Goal: Task Accomplishment & Management: Use online tool/utility

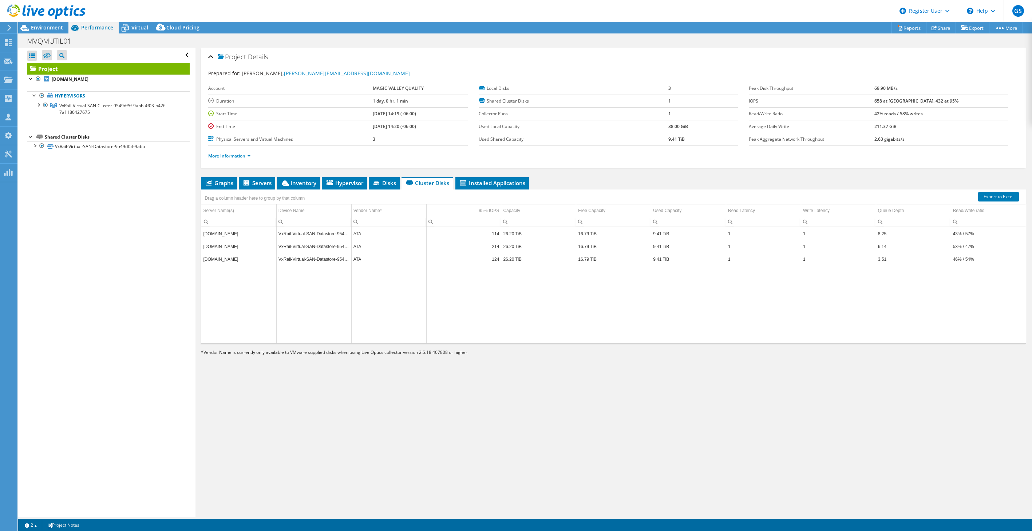
select select "USD"
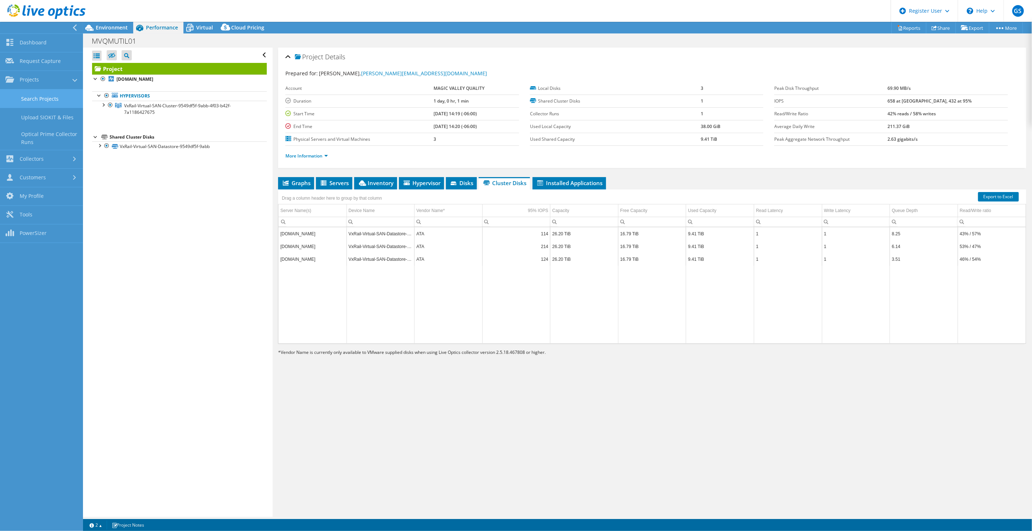
click at [46, 102] on link "Search Projects" at bounding box center [41, 99] width 83 height 19
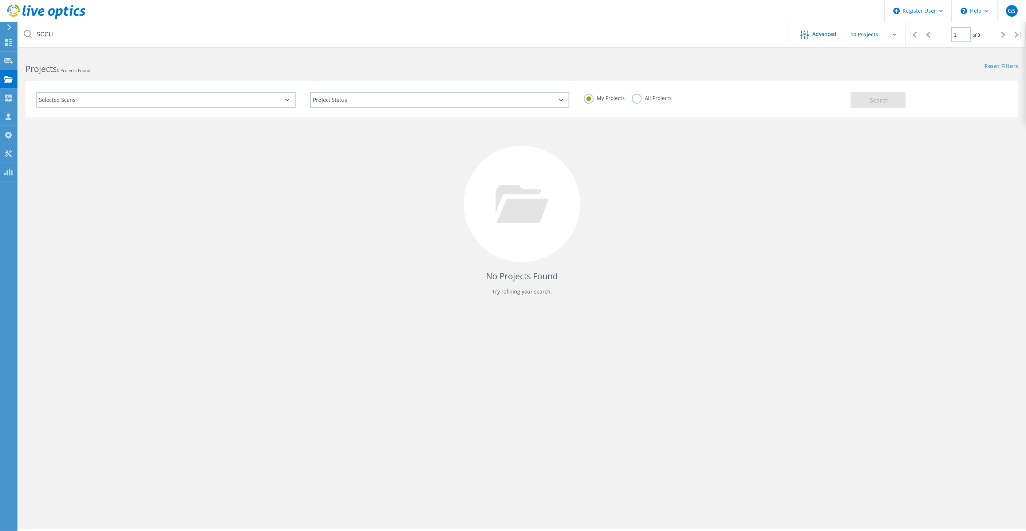
click at [633, 97] on label "All Projects" at bounding box center [652, 97] width 40 height 7
click at [0, 0] on input "All Projects" at bounding box center [0, 0] width 0 height 0
click at [884, 100] on span "Search" at bounding box center [879, 100] width 19 height 8
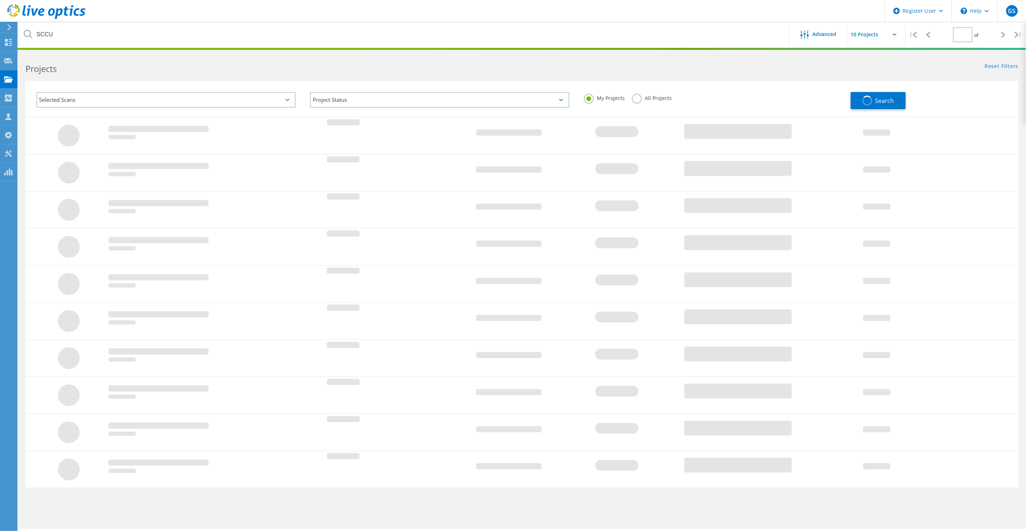
type input "1"
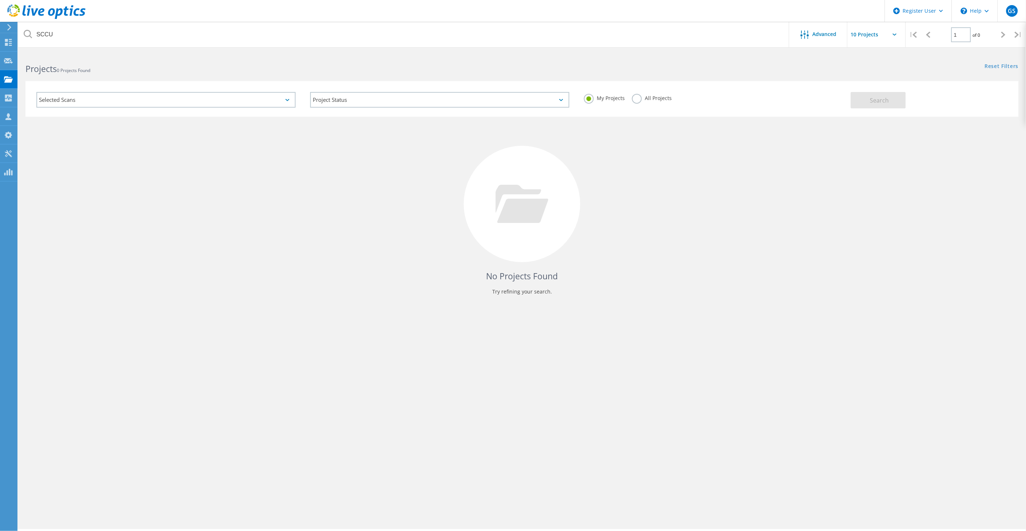
click at [632, 97] on label "All Projects" at bounding box center [652, 97] width 40 height 7
click at [0, 0] on input "All Projects" at bounding box center [0, 0] width 0 height 0
click at [871, 101] on span "Search" at bounding box center [879, 100] width 19 height 8
